Goal: Task Accomplishment & Management: Manage account settings

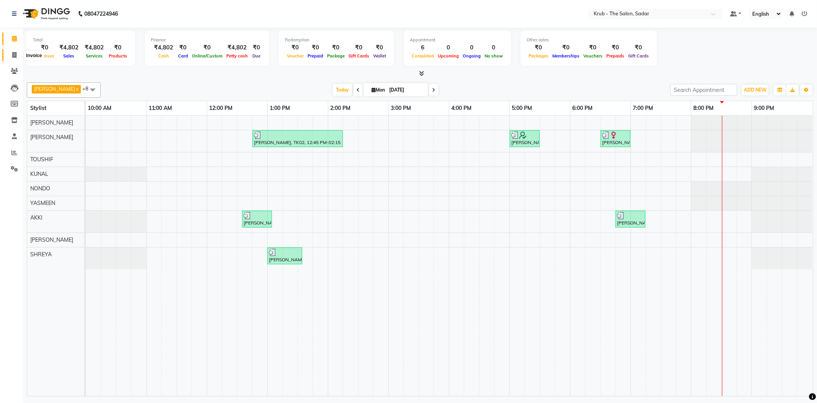
click at [17, 59] on span at bounding box center [14, 55] width 13 height 9
select select "service"
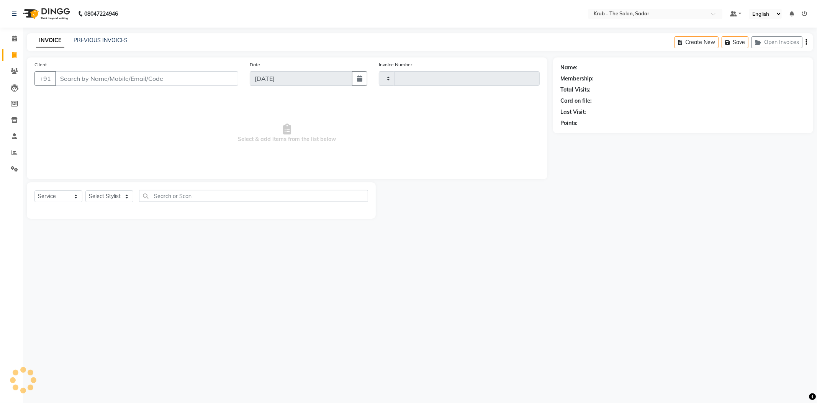
type input "2122"
select select "4449"
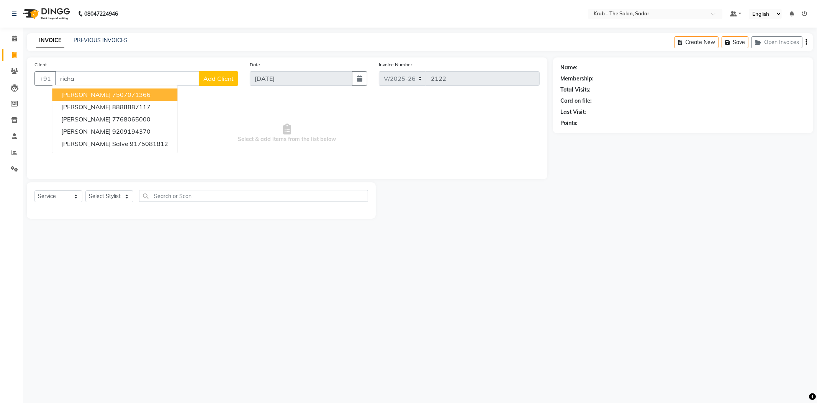
click at [91, 91] on span "Richa Dhillon" at bounding box center [85, 95] width 49 height 8
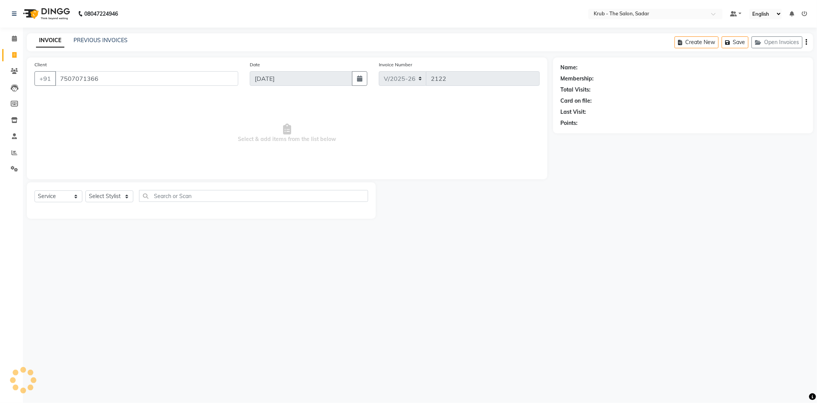
type input "7507071366"
drag, startPoint x: 103, startPoint y: 182, endPoint x: 103, endPoint y: 189, distance: 6.9
click at [103, 190] on select "Select Stylist AKKI AKSHAY Andreas GURVEER Krub Reception KUNAL NONDO RAJESH SH…" at bounding box center [109, 196] width 48 height 12
click at [85, 190] on select "Select Stylist AKKI AKSHAY Andreas GURVEER Krub Reception KUNAL NONDO RAJESH SH…" at bounding box center [109, 196] width 48 height 12
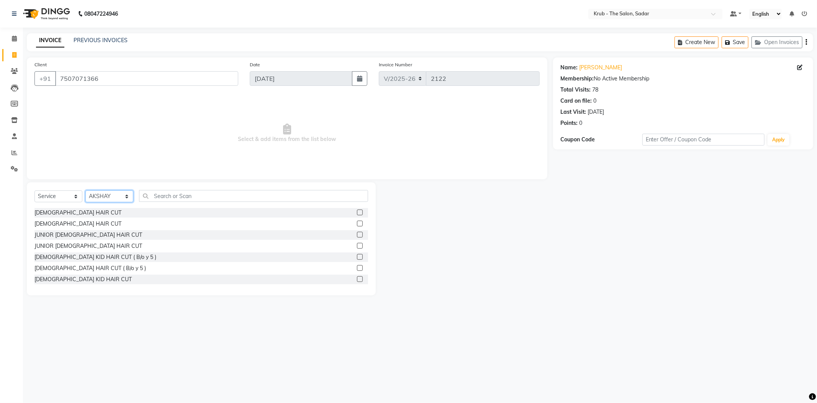
click at [99, 190] on select "Select Stylist AKKI AKSHAY Andreas GURVEER Krub Reception KUNAL NONDO RAJESH SH…" at bounding box center [109, 196] width 48 height 12
select select "51621"
click at [85, 190] on select "Select Stylist AKKI AKSHAY Andreas GURVEER Krub Reception KUNAL NONDO RAJESH SH…" at bounding box center [109, 196] width 48 height 12
click at [170, 190] on input "text" at bounding box center [253, 196] width 229 height 12
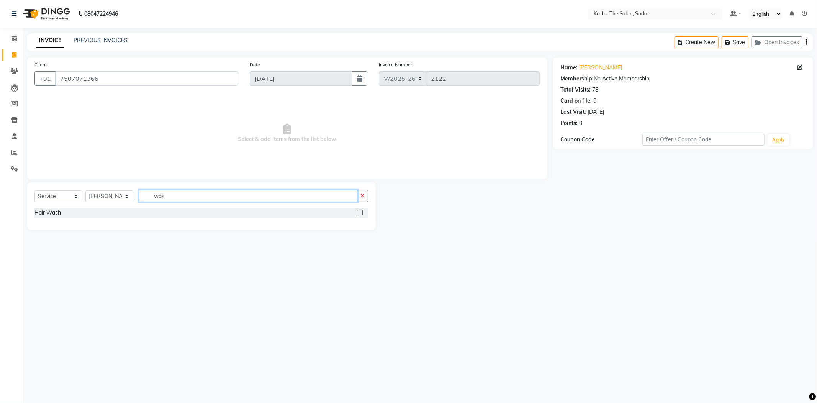
type input "was"
click at [361, 210] on label at bounding box center [360, 213] width 6 height 6
click at [361, 210] on input "checkbox" at bounding box center [359, 212] width 5 height 5
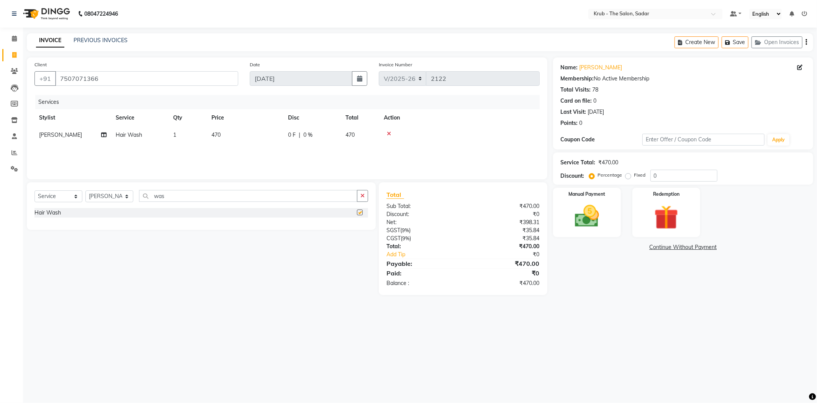
click at [247, 126] on td "470" at bounding box center [245, 134] width 77 height 17
checkbox input "false"
select select "51621"
drag, startPoint x: 247, startPoint y: 126, endPoint x: 218, endPoint y: 138, distance: 31.8
click at [219, 139] on tr "AKKI AKSHAY Andreas GURVEER Krub Reception KUNAL NONDO RAJESH SHREYA SIMRAN TOU…" at bounding box center [286, 140] width 505 height 29
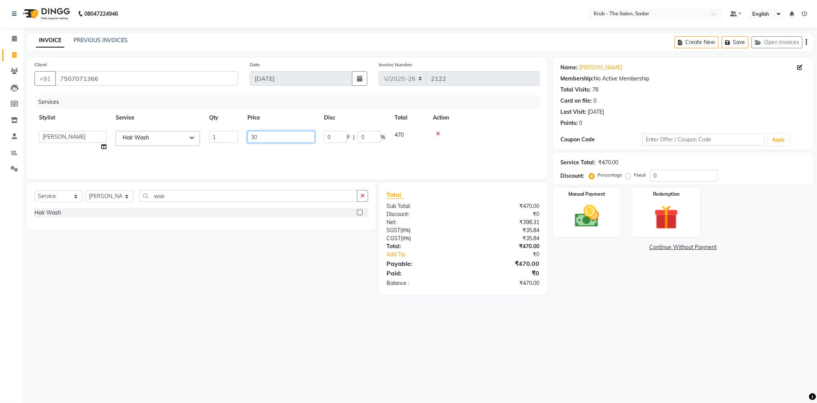
type input "300"
click at [277, 100] on div "Services" at bounding box center [290, 102] width 510 height 14
click at [604, 216] on img at bounding box center [586, 216] width 41 height 29
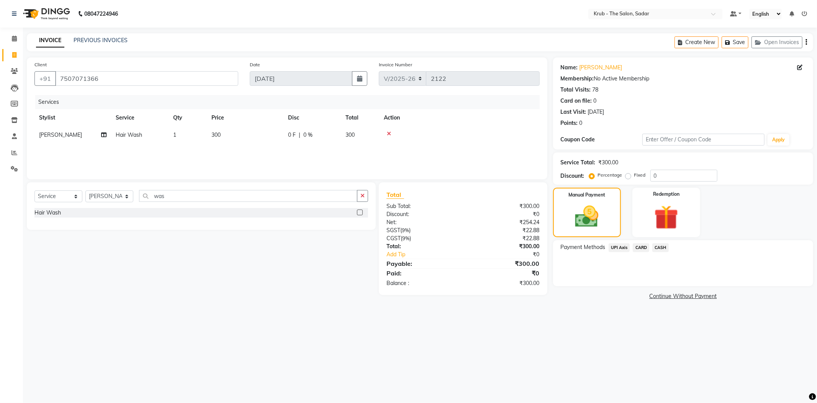
drag, startPoint x: 616, startPoint y: 235, endPoint x: 620, endPoint y: 238, distance: 4.7
click at [616, 243] on span "UPI Axis" at bounding box center [619, 247] width 21 height 9
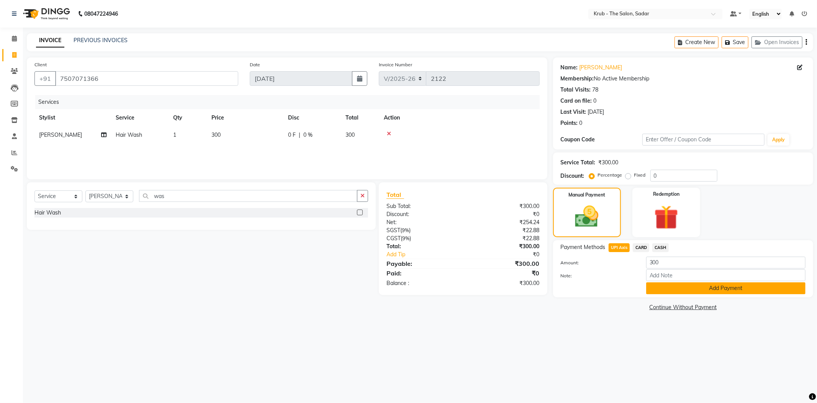
drag, startPoint x: 716, startPoint y: 270, endPoint x: 688, endPoint y: 278, distance: 28.9
click at [716, 282] on button "Add Payment" at bounding box center [725, 288] width 159 height 12
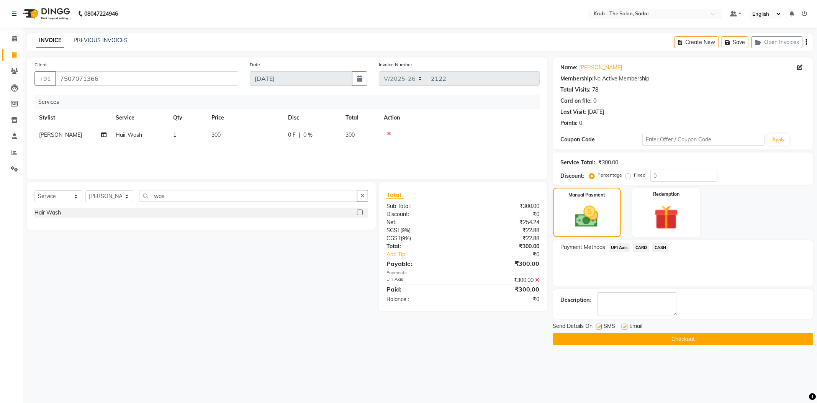
click at [624, 324] on label at bounding box center [625, 327] width 6 height 6
click at [624, 324] on input "checkbox" at bounding box center [624, 326] width 5 height 5
checkbox input "false"
click at [601, 324] on label at bounding box center [599, 327] width 6 height 6
click at [601, 324] on input "checkbox" at bounding box center [598, 326] width 5 height 5
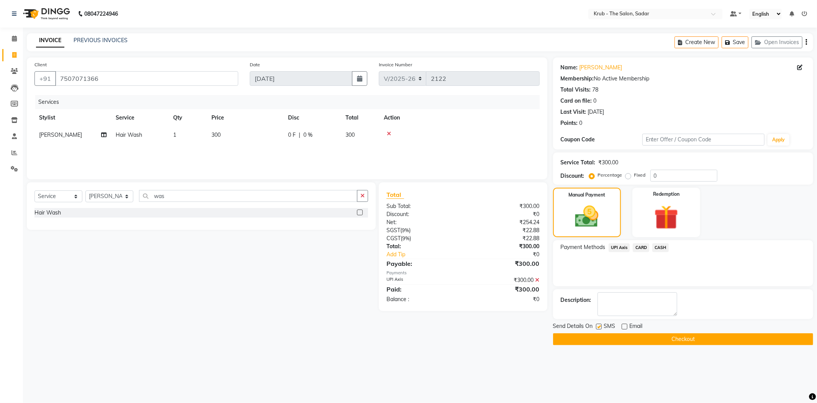
checkbox input "false"
click at [625, 333] on button "Checkout" at bounding box center [683, 339] width 260 height 12
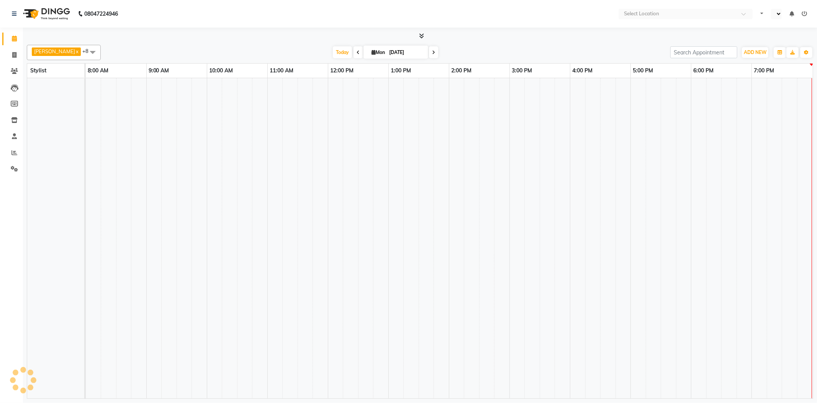
select select "en"
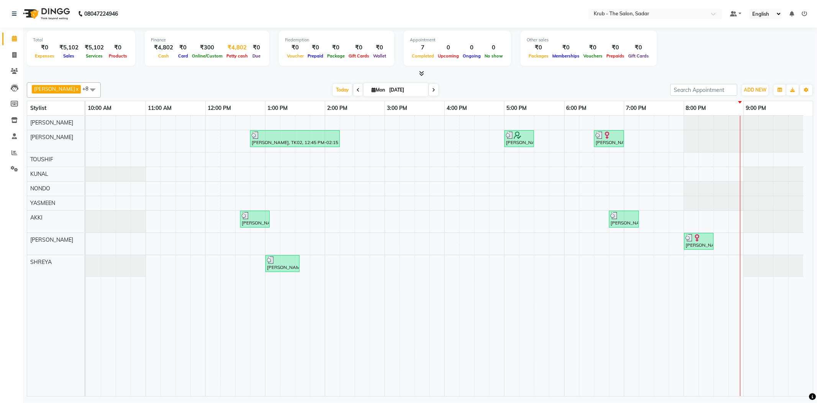
click at [250, 43] on div "₹4,802" at bounding box center [236, 47] width 25 height 9
select select "3267"
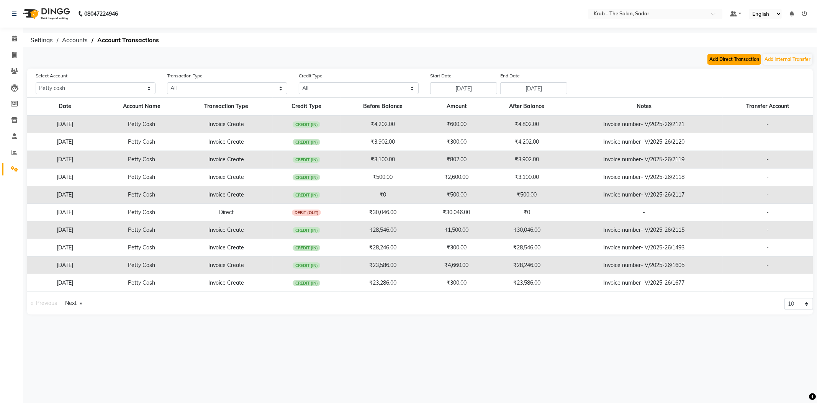
click at [728, 63] on button "Add Direct Transaction" at bounding box center [734, 59] width 54 height 11
select select "direct"
select select "3267"
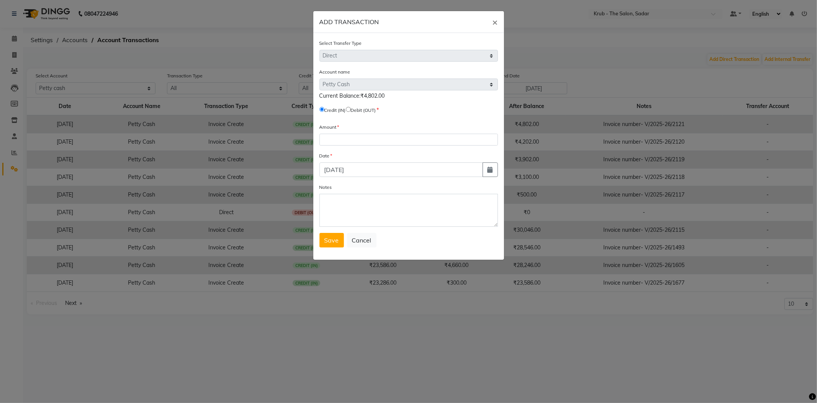
click at [351, 107] on input "radio" at bounding box center [348, 109] width 5 height 5
radio input "true"
click at [371, 134] on input "number" at bounding box center [408, 140] width 178 height 12
type input "48"
